Goal: Find contact information

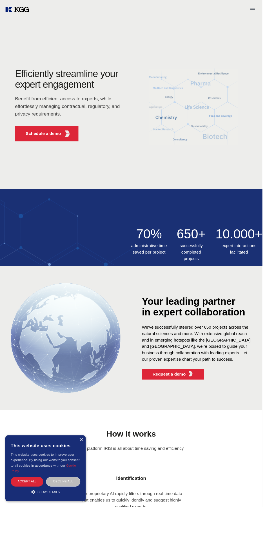
click at [265, 10] on icon "Open menu" at bounding box center [265, 9] width 5 height 3
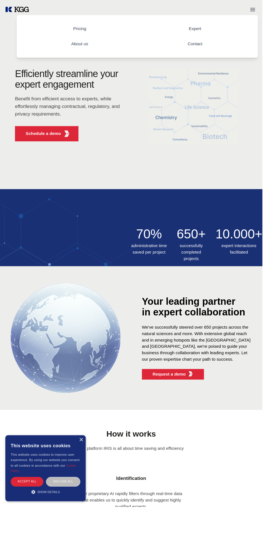
click at [206, 30] on link "Expert" at bounding box center [205, 30] width 22 height 14
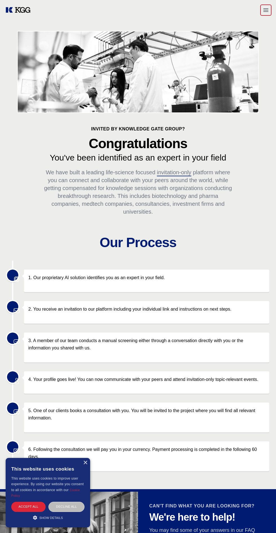
click at [265, 10] on icon "Open menu" at bounding box center [265, 10] width 7 height 7
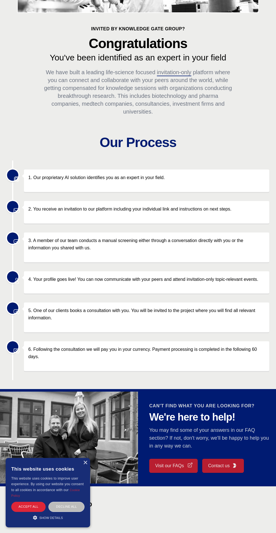
scroll to position [100, 0]
click at [84, 476] on div "This website uses cookies" at bounding box center [47, 468] width 73 height 13
click at [83, 476] on div "This website uses cookies" at bounding box center [47, 468] width 73 height 13
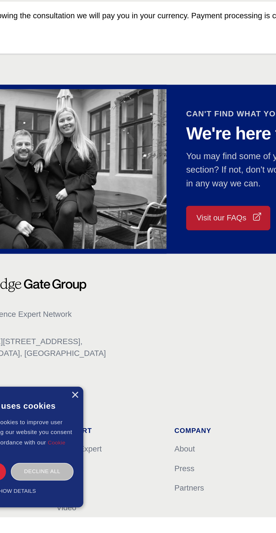
scroll to position [211, 0]
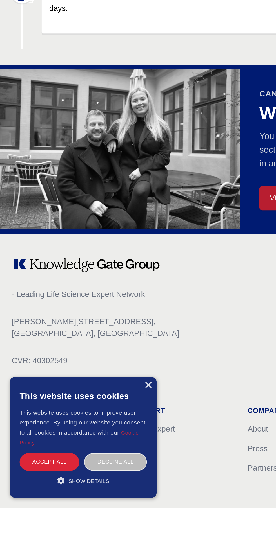
click at [83, 465] on div "×" at bounding box center [85, 463] width 4 height 4
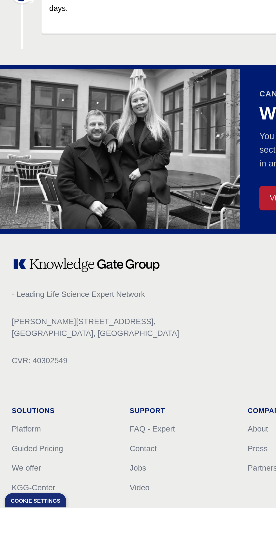
click at [85, 499] on link "Contact" at bounding box center [82, 499] width 15 height 5
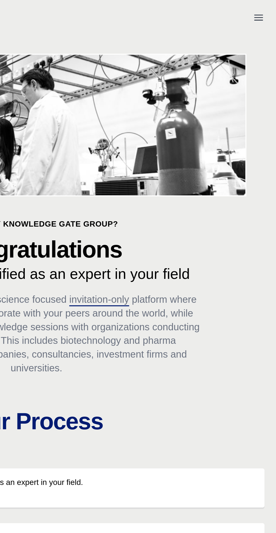
click at [265, 10] on icon "Open menu" at bounding box center [265, 9] width 5 height 3
click at [267, 5] on button "Open menu" at bounding box center [265, 9] width 11 height 11
click at [265, 10] on icon "Open menu" at bounding box center [265, 9] width 5 height 3
